Goal: Task Accomplishment & Management: Manage account settings

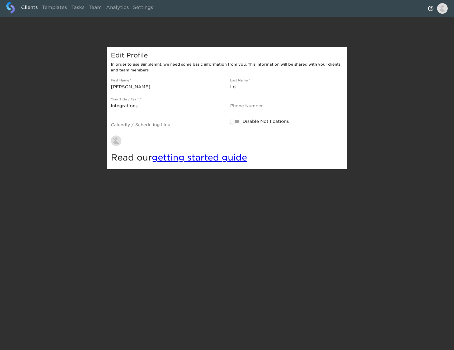
click at [31, 8] on link "Clients" at bounding box center [29, 8] width 21 height 13
select select "10"
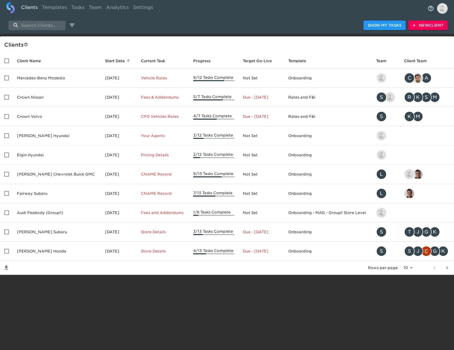
click at [430, 25] on span "New Client" at bounding box center [427, 25] width 31 height 7
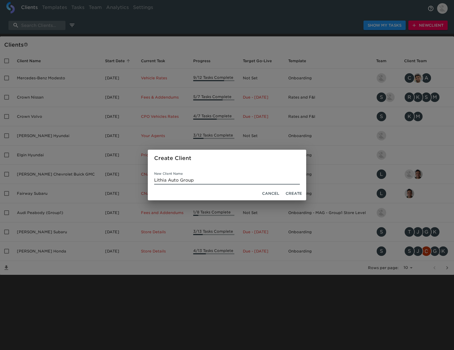
type input "Lithia Auto Group"
click at [297, 194] on span "Create" at bounding box center [294, 194] width 16 height 7
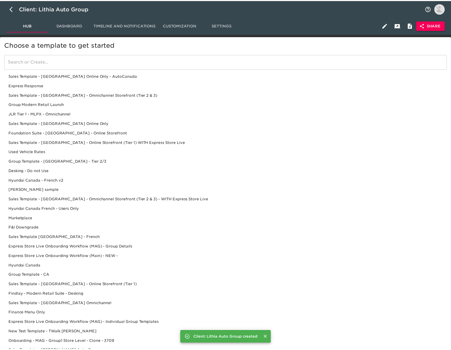
scroll to position [3, 0]
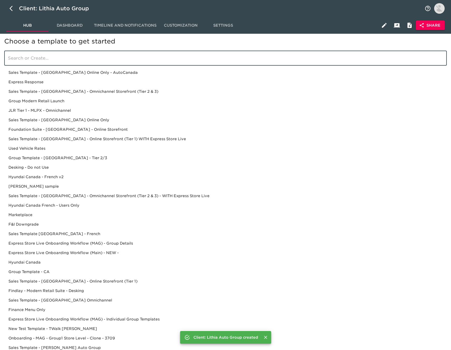
click at [73, 58] on input "search" at bounding box center [225, 58] width 443 height 15
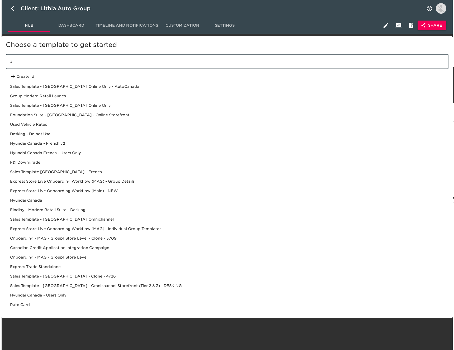
scroll to position [0, 0]
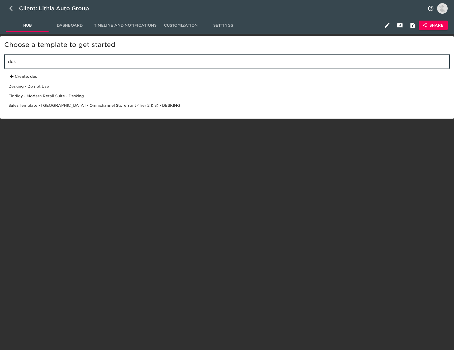
type input "des"
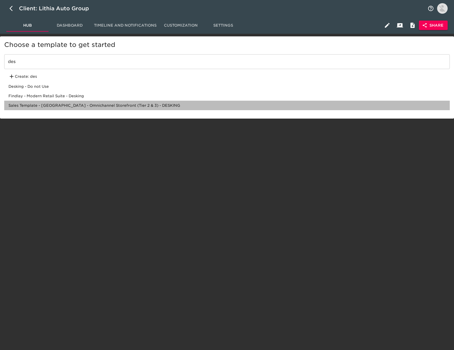
drag, startPoint x: 84, startPoint y: 106, endPoint x: 93, endPoint y: 99, distance: 11.3
click at [84, 106] on div "Sales Template - [GEOGRAPHIC_DATA] - Omnichannel Storefront (Tier 2 & 3) - DESK…" at bounding box center [226, 105] width 445 height 9
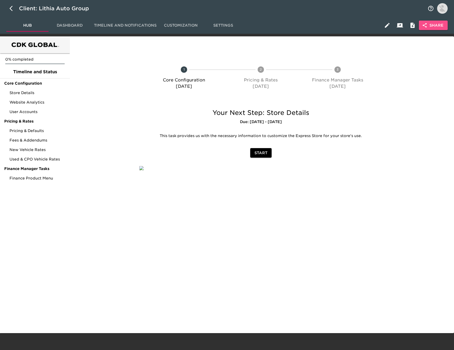
click at [436, 27] on span "Share" at bounding box center [433, 25] width 20 height 7
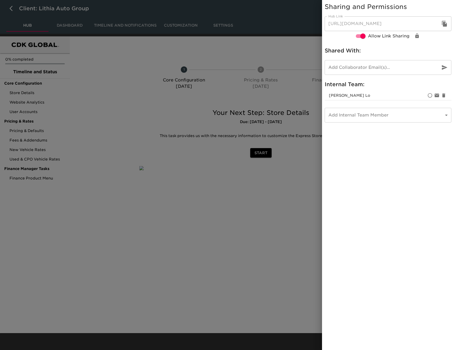
click at [448, 24] on button "button" at bounding box center [444, 23] width 13 height 13
